Goal: Navigation & Orientation: Find specific page/section

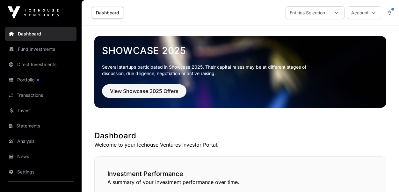
scroll to position [459, 0]
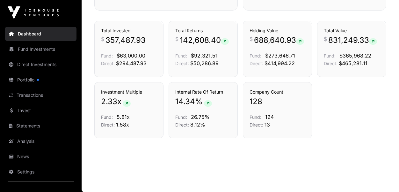
click at [33, 96] on link "Transactions" at bounding box center [40, 95] width 71 height 14
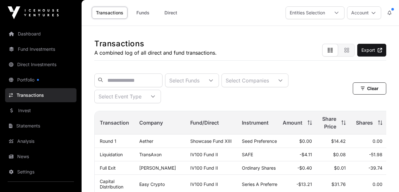
scroll to position [1, 0]
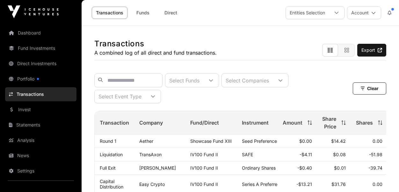
click at [38, 34] on link "Dashboard" at bounding box center [40, 33] width 71 height 14
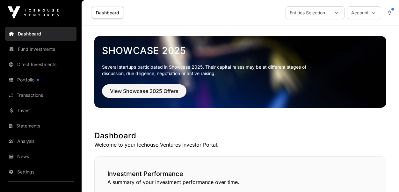
click at [317, 148] on p "Welcome to your Icehouse Ventures Investor Portal." at bounding box center [240, 145] width 292 height 8
click at [319, 148] on p "Welcome to your Icehouse Ventures Investor Portal." at bounding box center [240, 145] width 292 height 8
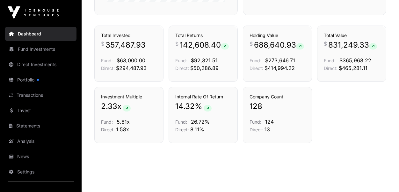
scroll to position [444, 0]
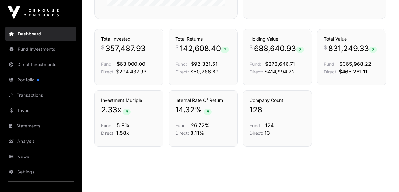
click at [48, 52] on link "Fund Investments" at bounding box center [40, 49] width 71 height 14
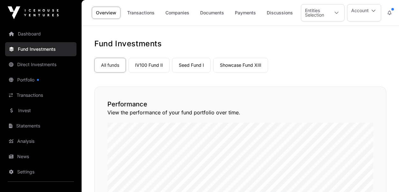
click at [180, 15] on link "Companies" at bounding box center [177, 13] width 32 height 12
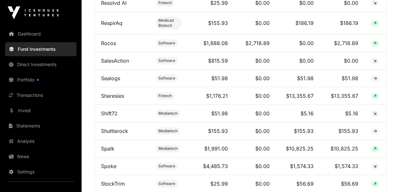
scroll to position [2083, 0]
